Goal: Information Seeking & Learning: Learn about a topic

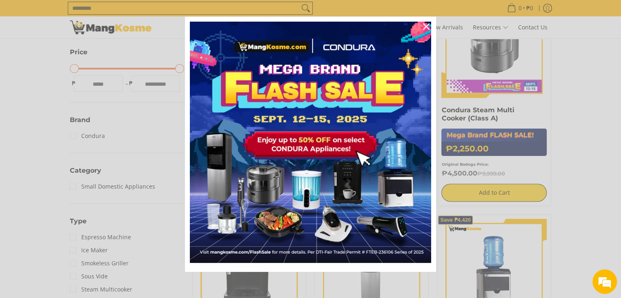
scroll to position [218, 0]
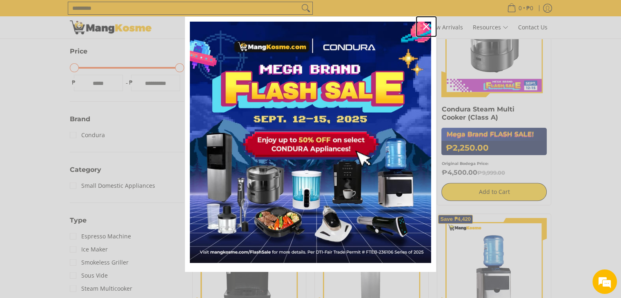
click at [423, 24] on icon "close icon" at bounding box center [426, 26] width 7 height 7
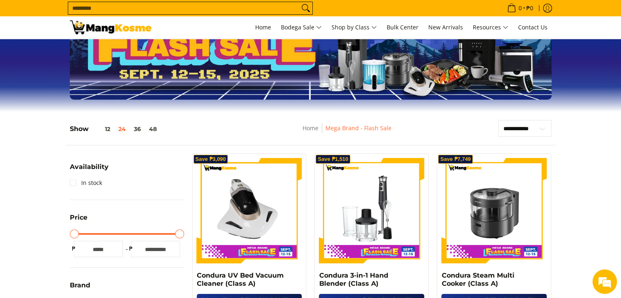
scroll to position [0, 0]
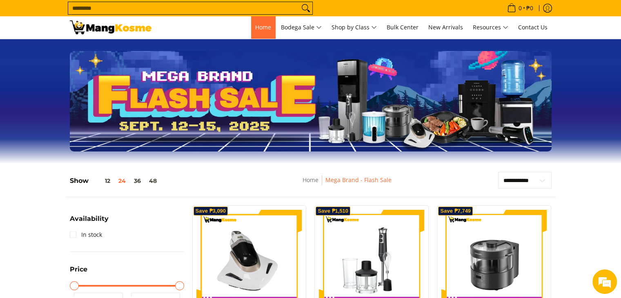
click at [257, 31] on span "Home" at bounding box center [263, 27] width 16 height 8
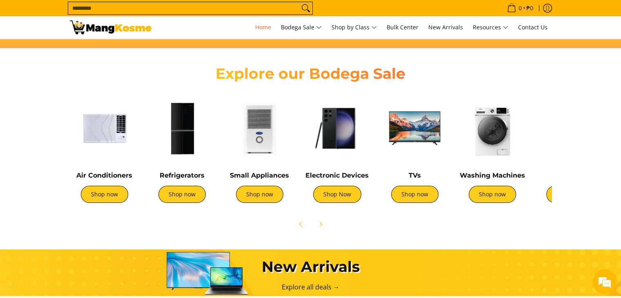
scroll to position [263, 0]
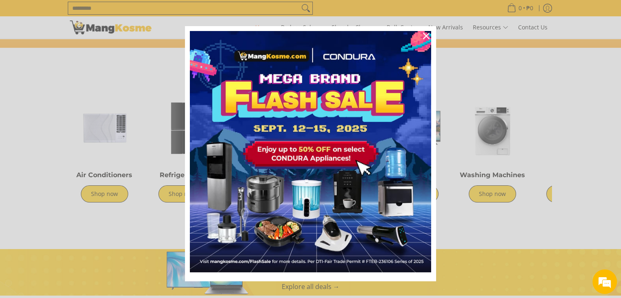
click at [176, 198] on div "Marketing offer form" at bounding box center [310, 149] width 621 height 298
click at [423, 37] on icon "close icon" at bounding box center [426, 36] width 7 height 7
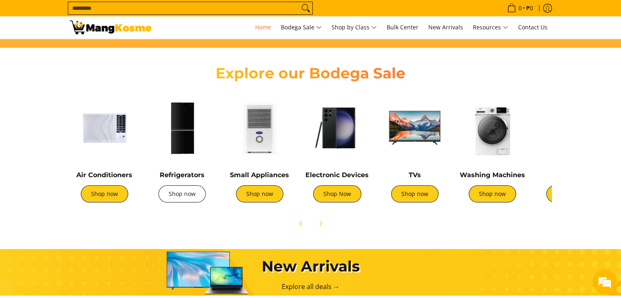
click at [189, 196] on link "Shop now" at bounding box center [182, 193] width 47 height 17
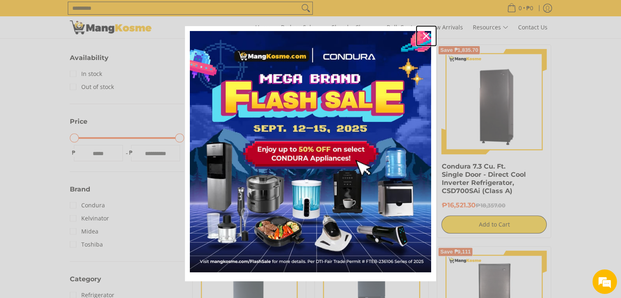
click at [425, 33] on icon "close icon" at bounding box center [426, 36] width 7 height 7
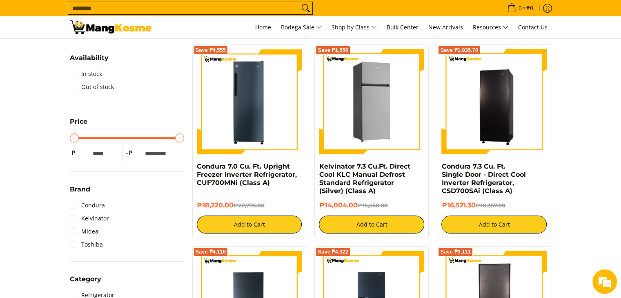
click at [377, 97] on img at bounding box center [371, 101] width 105 height 105
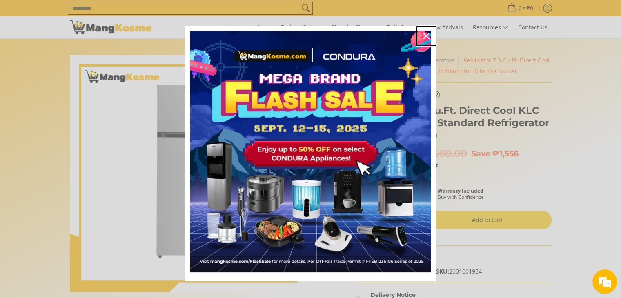
click at [423, 34] on icon "close icon" at bounding box center [426, 36] width 7 height 7
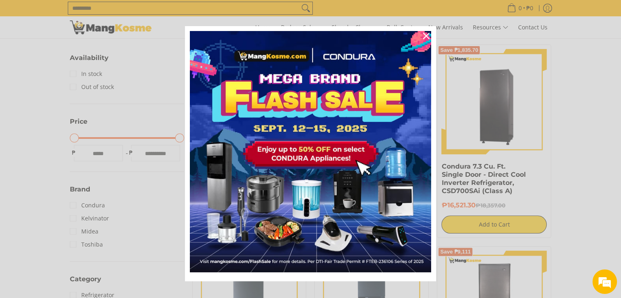
scroll to position [9, 0]
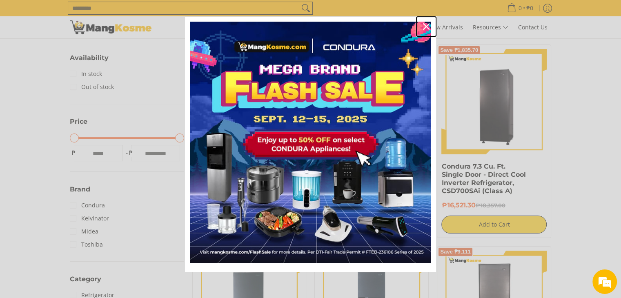
click at [425, 28] on icon "close icon" at bounding box center [426, 26] width 7 height 7
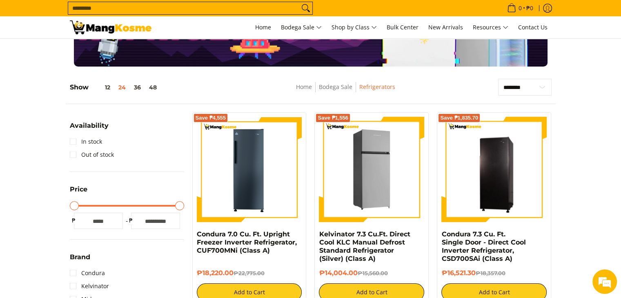
scroll to position [0, 0]
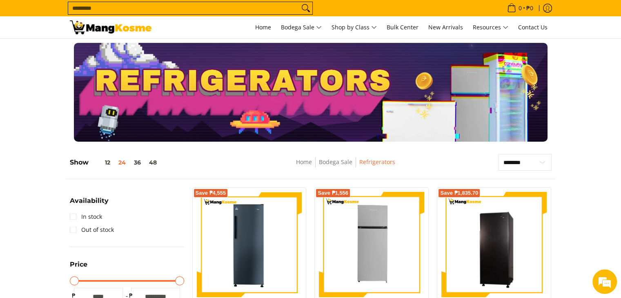
click at [265, 10] on input "Search..." at bounding box center [183, 8] width 231 height 12
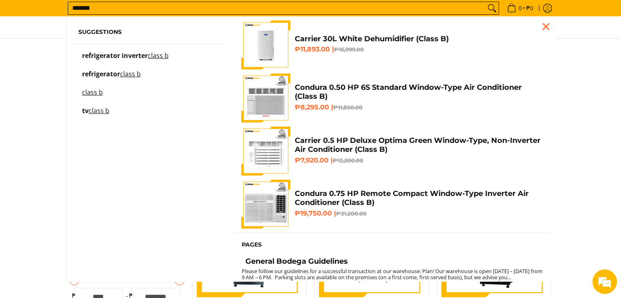
type input "*******"
click at [159, 54] on mark "class b" at bounding box center [158, 55] width 21 height 9
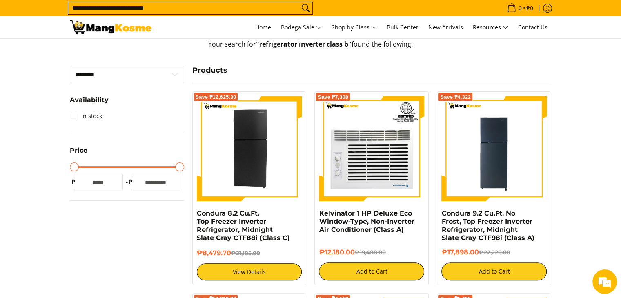
scroll to position [167, 0]
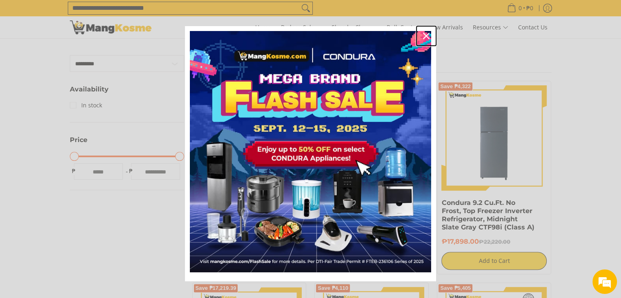
click at [424, 37] on icon "close icon" at bounding box center [426, 36] width 7 height 7
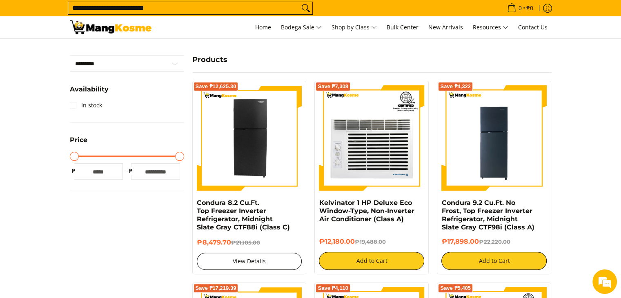
scroll to position [0, 0]
click at [250, 260] on link "View Details" at bounding box center [249, 261] width 105 height 17
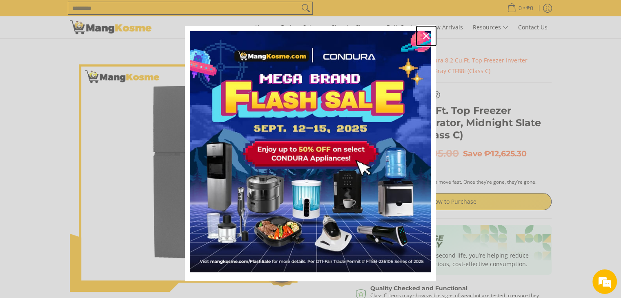
click at [423, 33] on icon "close icon" at bounding box center [426, 36] width 7 height 7
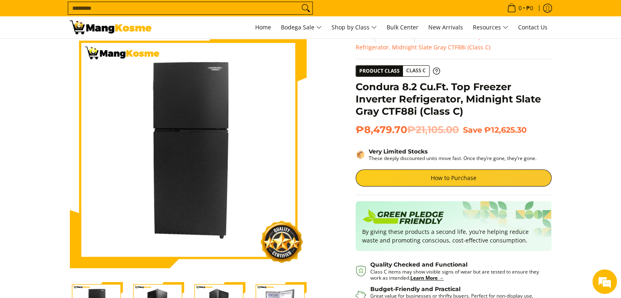
scroll to position [22, 0]
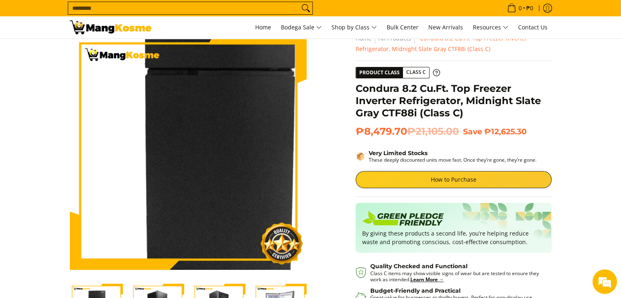
click at [175, 172] on img at bounding box center [188, 151] width 237 height 237
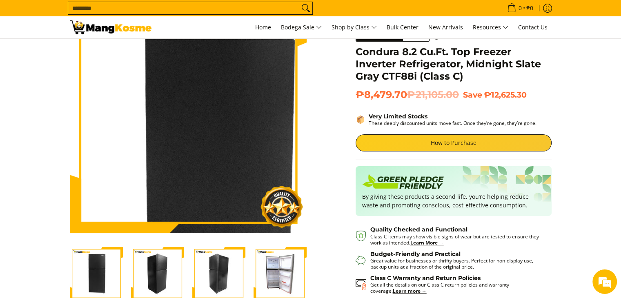
scroll to position [54, 0]
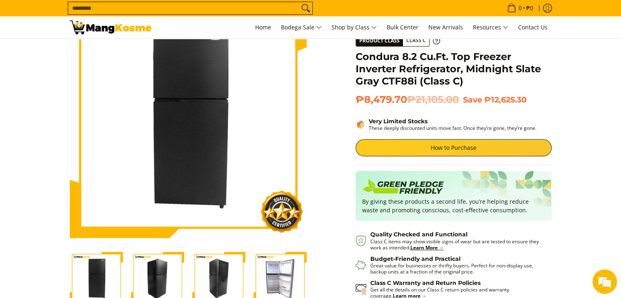
click at [154, 279] on img "Condura 8.2 Cu.Ft. Top Freezer Inverter Refrigerator, Midnight Slate Gray CTF88…" at bounding box center [157, 278] width 53 height 53
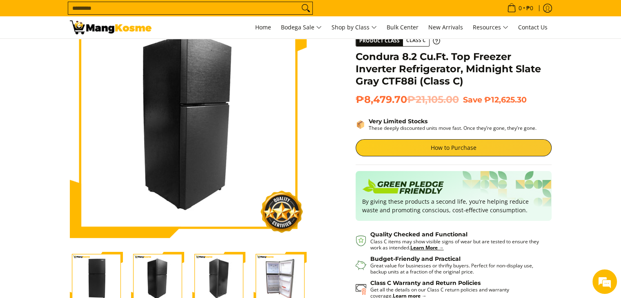
click at [217, 284] on img "Condura 8.2 Cu.Ft. Top Freezer Inverter Refrigerator, Midnight Slate Gray CTF88…" at bounding box center [218, 278] width 53 height 53
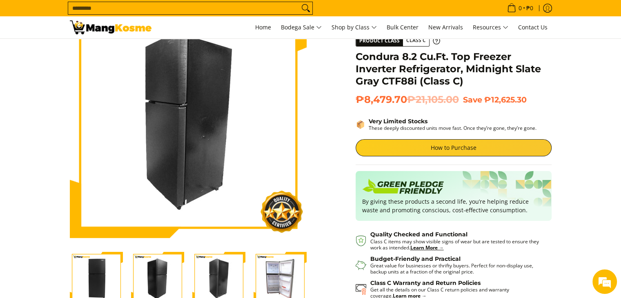
click at [269, 280] on img "Condura 8.2 Cu.Ft. Top Freezer Inverter Refrigerator, Midnight Slate Gray CTF88…" at bounding box center [280, 278] width 53 height 53
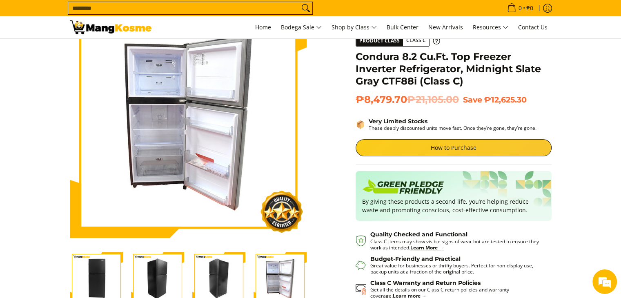
click at [269, 280] on img "Condura 8.2 Cu.Ft. Top Freezer Inverter Refrigerator, Midnight Slate Gray CTF88…" at bounding box center [280, 278] width 53 height 53
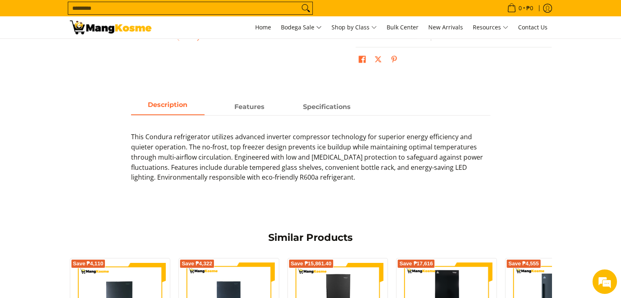
scroll to position [343, 0]
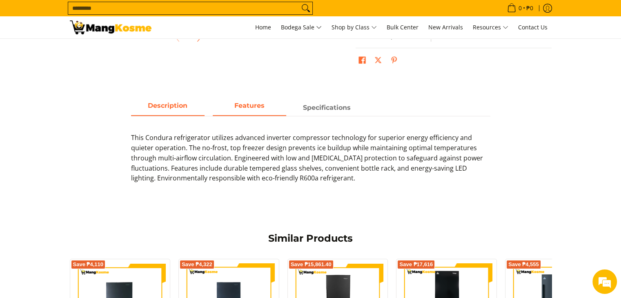
click at [258, 105] on strong "Features" at bounding box center [249, 106] width 30 height 8
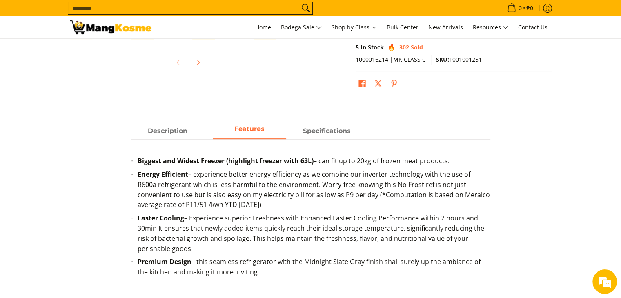
scroll to position [319, 0]
click at [317, 128] on strong "Specifications" at bounding box center [327, 129] width 48 height 8
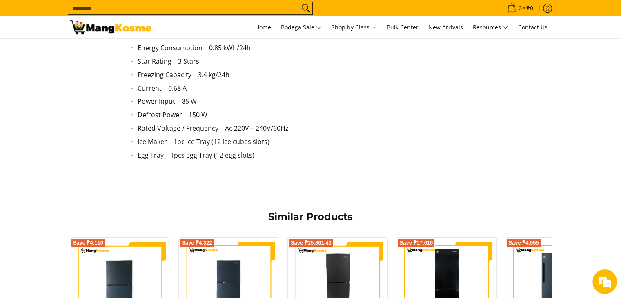
scroll to position [320, 0]
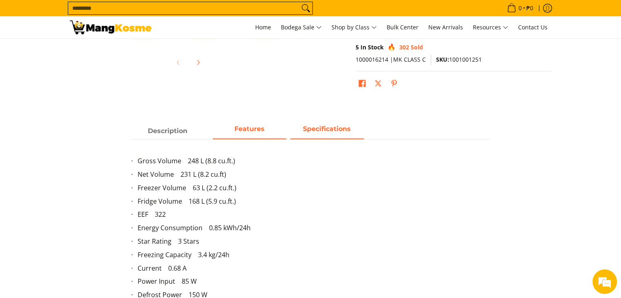
click at [261, 130] on strong "Features" at bounding box center [249, 129] width 30 height 8
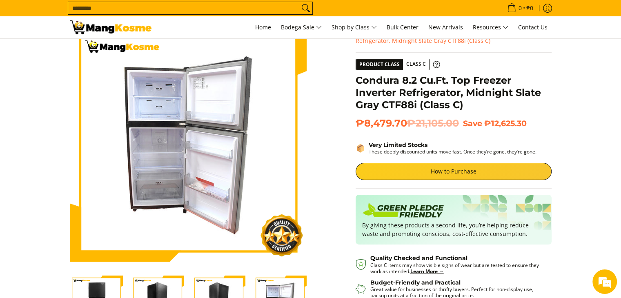
scroll to position [29, 0]
